Goal: Transaction & Acquisition: Purchase product/service

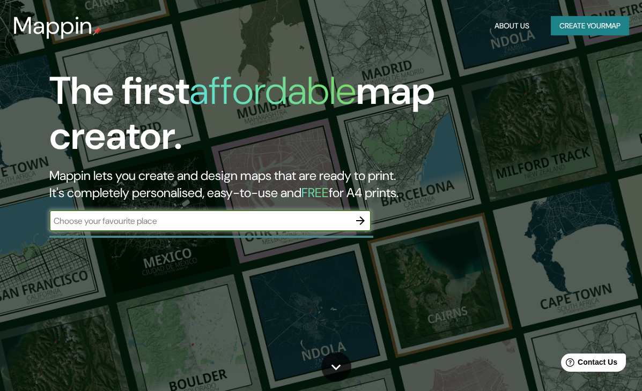
click at [362, 216] on icon "button" at bounding box center [360, 220] width 13 height 13
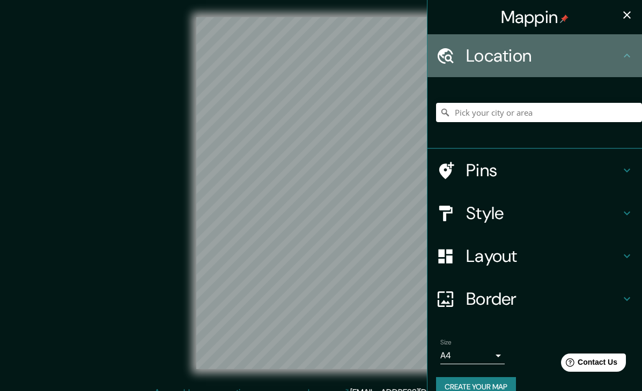
click at [526, 47] on h4 "Location" at bounding box center [543, 55] width 154 height 21
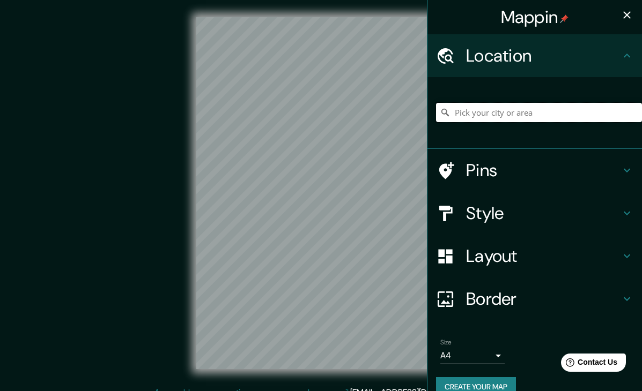
click at [491, 116] on input "Pick your city or area" at bounding box center [539, 112] width 206 height 19
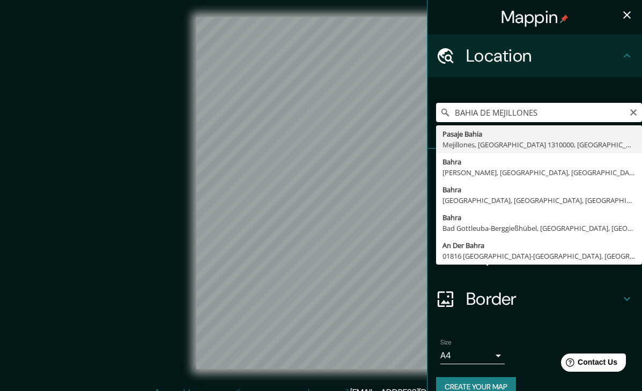
type input "Pasaje Bahia, [GEOGRAPHIC_DATA], [GEOGRAPHIC_DATA] 1310000, [GEOGRAPHIC_DATA]"
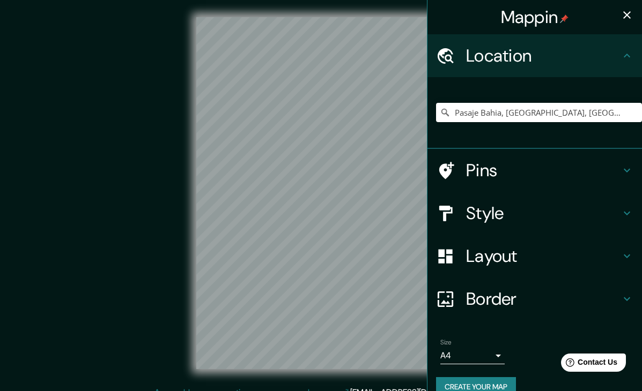
click at [505, 218] on h4 "Style" at bounding box center [543, 213] width 154 height 21
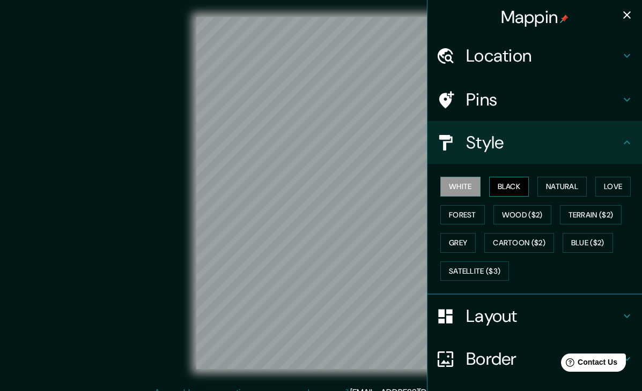
click at [512, 189] on button "Black" at bounding box center [509, 187] width 40 height 20
click at [545, 188] on button "Natural" at bounding box center [561, 187] width 49 height 20
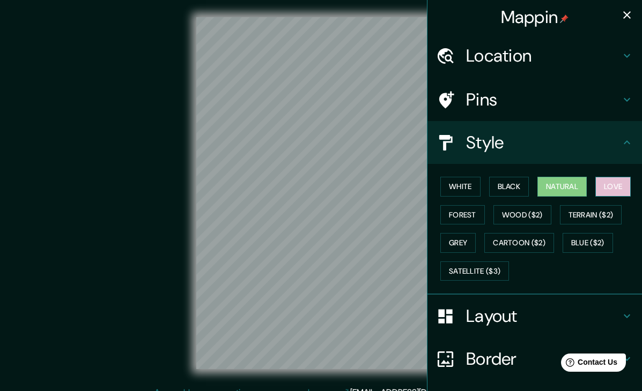
click at [604, 185] on button "Love" at bounding box center [612, 187] width 35 height 20
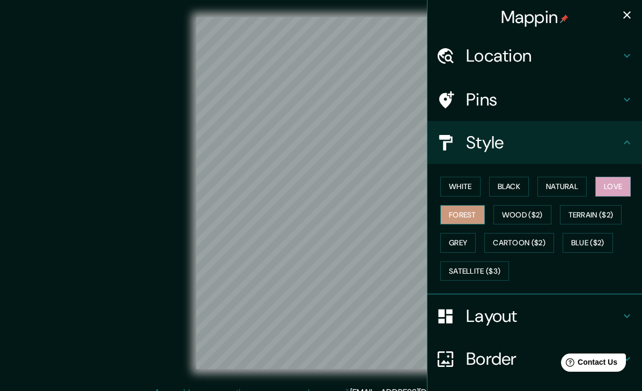
click at [463, 209] on button "Forest" at bounding box center [462, 215] width 44 height 20
click at [583, 239] on button "Blue ($2)" at bounding box center [587, 243] width 50 height 20
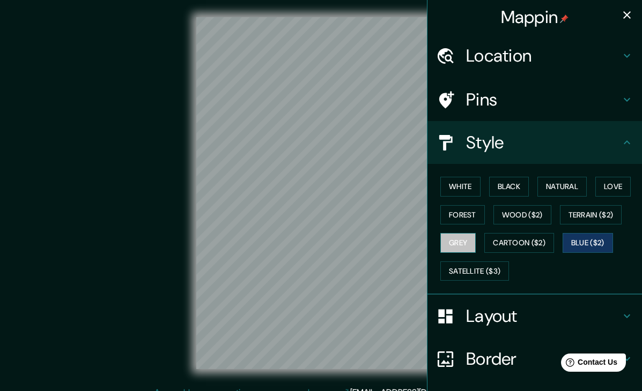
click at [465, 240] on button "Grey" at bounding box center [457, 243] width 35 height 20
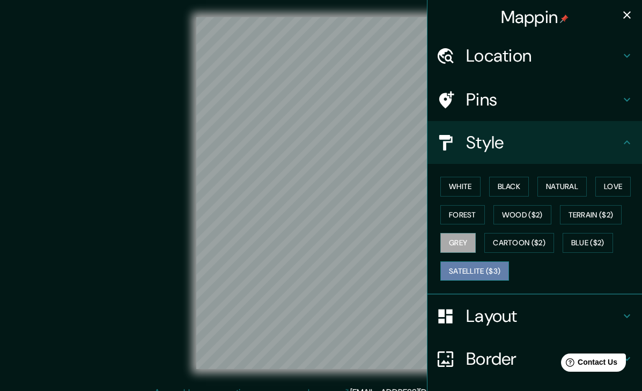
click at [467, 270] on button "Satellite ($3)" at bounding box center [474, 272] width 69 height 20
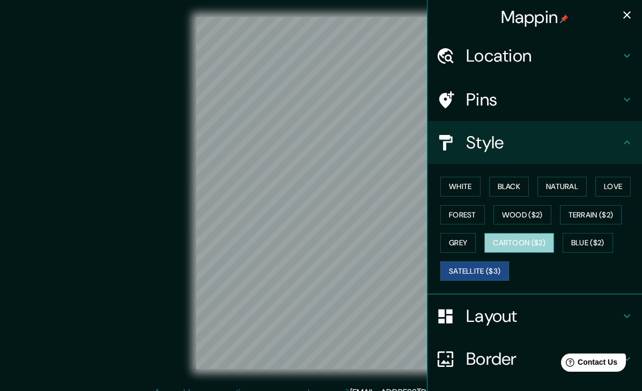
click at [526, 239] on button "Cartoon ($2)" at bounding box center [519, 243] width 70 height 20
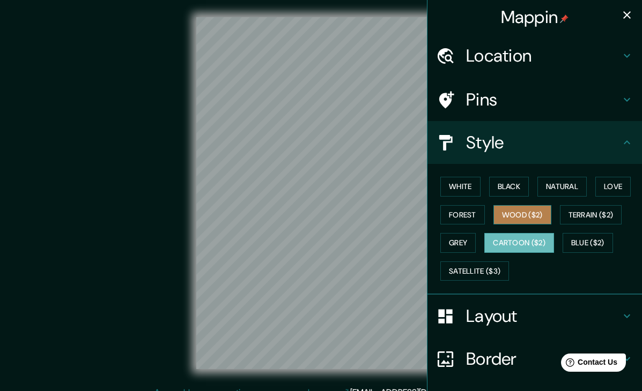
click at [530, 218] on button "Wood ($2)" at bounding box center [522, 215] width 58 height 20
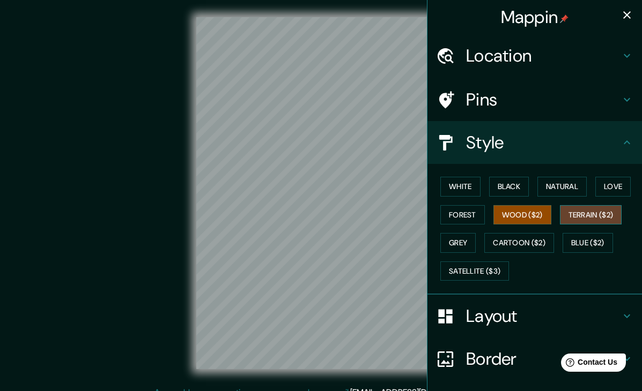
click at [575, 210] on button "Terrain ($2)" at bounding box center [591, 215] width 62 height 20
click at [582, 239] on button "Blue ($2)" at bounding box center [587, 243] width 50 height 20
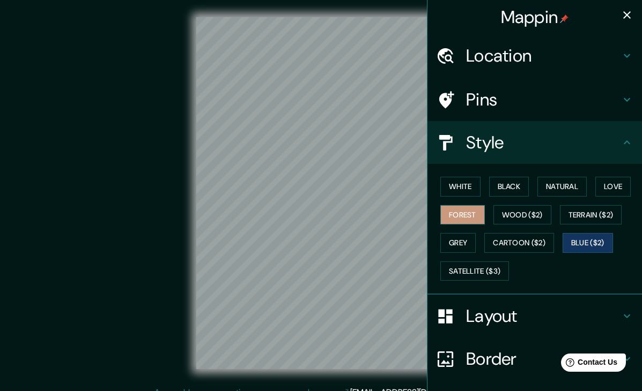
click at [447, 209] on button "Forest" at bounding box center [462, 215] width 44 height 20
click at [459, 202] on div "White Black Natural Love Forest Wood ($2) Terrain ($2) Grey Cartoon ($2) Blue (…" at bounding box center [539, 229] width 206 height 113
click at [459, 196] on div "White Black Natural Love Forest Wood ($2) Terrain ($2) Grey Cartoon ($2) Blue (…" at bounding box center [539, 229] width 206 height 113
click at [461, 185] on button "White" at bounding box center [460, 187] width 40 height 20
click at [462, 206] on button "Forest" at bounding box center [462, 215] width 44 height 20
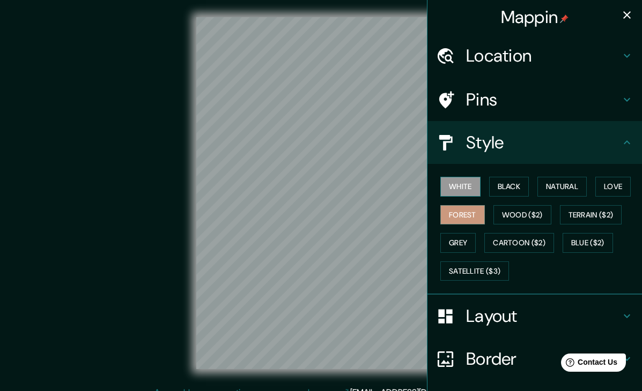
click at [463, 191] on button "White" at bounding box center [460, 187] width 40 height 20
